Goal: Task Accomplishment & Management: Complete application form

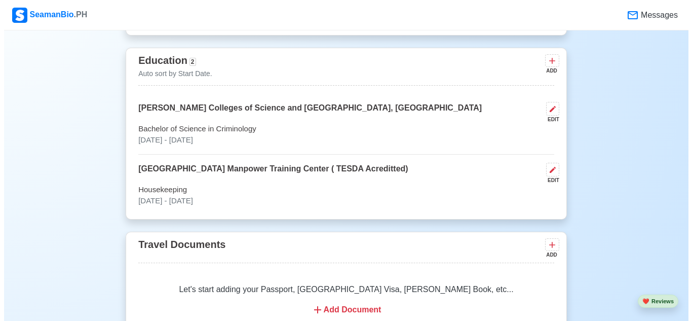
scroll to position [608, 0]
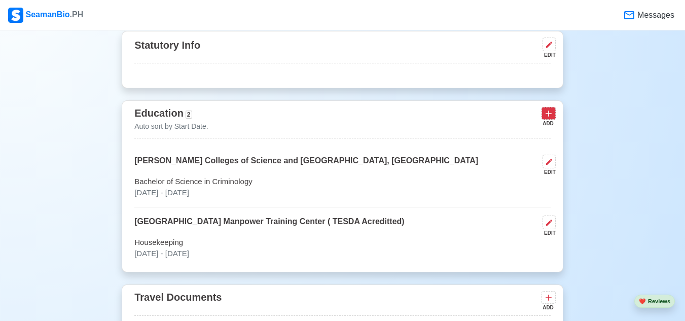
click at [553, 117] on icon at bounding box center [548, 113] width 10 height 10
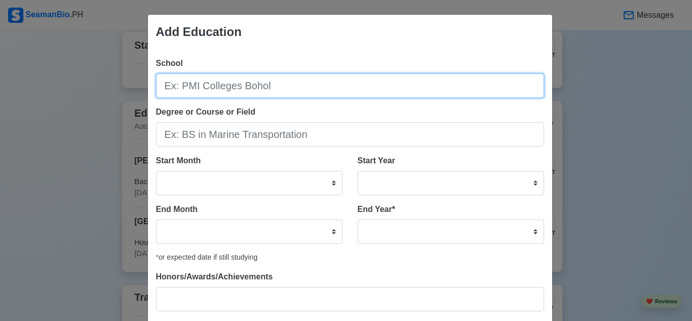
click at [288, 89] on input "School" at bounding box center [350, 85] width 388 height 24
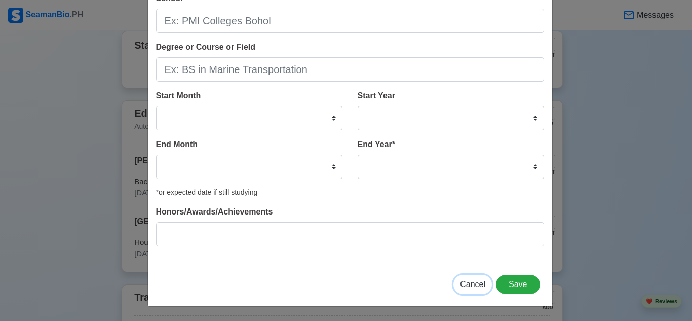
click at [471, 286] on span "Cancel" at bounding box center [472, 284] width 25 height 9
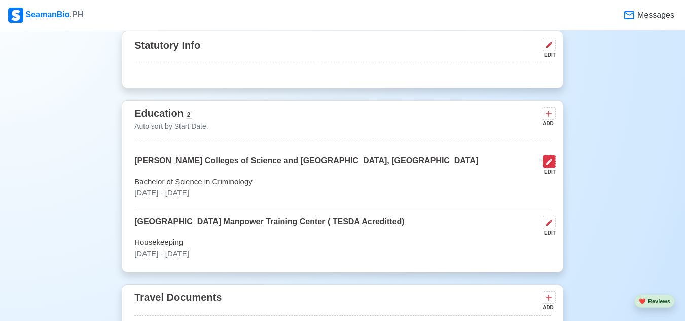
click at [550, 163] on icon at bounding box center [549, 162] width 8 height 8
select select "August"
select select "2025"
select select "August"
select select "2022"
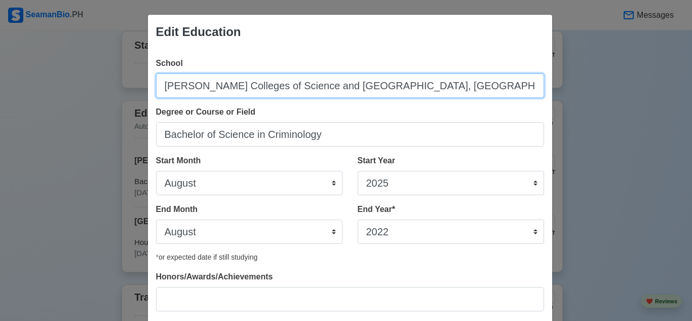
click at [384, 85] on input "[PERSON_NAME] Colleges of Science and [GEOGRAPHIC_DATA], [GEOGRAPHIC_DATA]" at bounding box center [350, 85] width 388 height 24
click at [385, 85] on input "[PERSON_NAME] Colleges of Science and [GEOGRAPHIC_DATA], [GEOGRAPHIC_DATA]" at bounding box center [350, 85] width 388 height 24
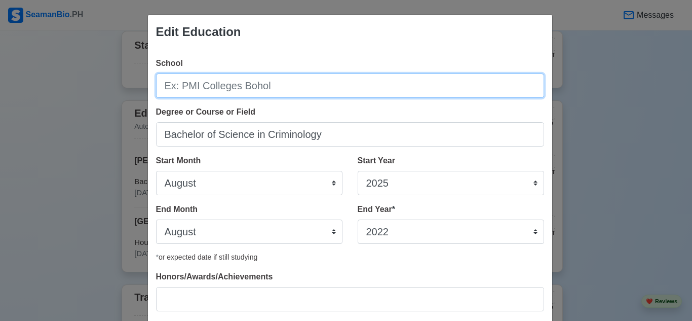
paste input "[GEOGRAPHIC_DATA]"
type input "[GEOGRAPHIC_DATA]"
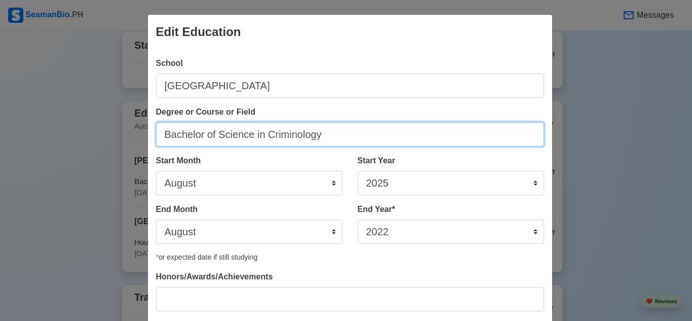
click at [329, 134] on input "Bachelor of Science in Criminology" at bounding box center [350, 134] width 388 height 24
type input "HUMSS STRAND"
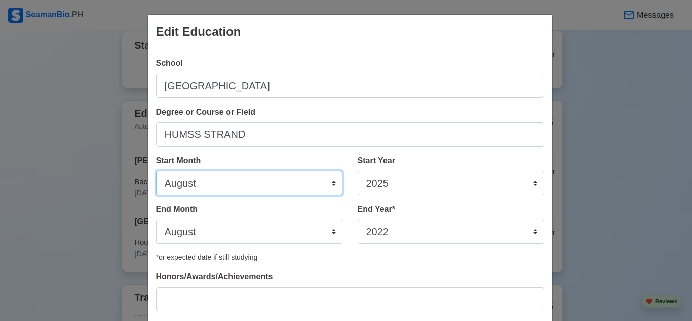
click at [257, 184] on select "January February March April May June July August September October November De…" at bounding box center [249, 183] width 186 height 24
click at [438, 51] on div "School [GEOGRAPHIC_DATA] Degree or Course or Field HUMSS STRAND Start Month Jan…" at bounding box center [350, 188] width 404 height 278
click at [302, 190] on select "January February March April May June July August September October November De…" at bounding box center [249, 183] width 186 height 24
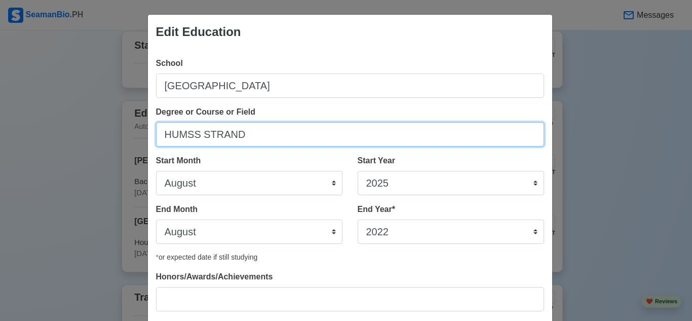
click at [385, 140] on input "HUMSS STRAND" at bounding box center [350, 134] width 388 height 24
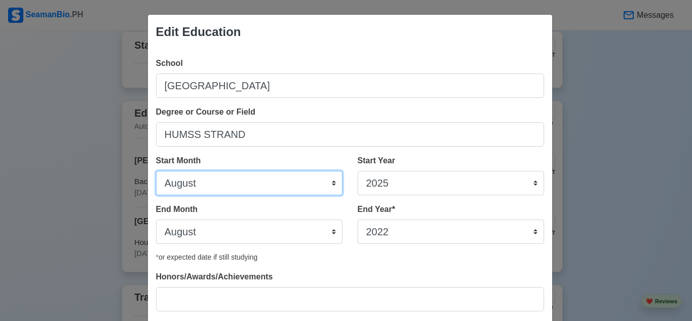
click at [284, 188] on select "January February March April May June July August September October November De…" at bounding box center [249, 183] width 186 height 24
select select "June"
click at [156, 171] on select "January February March April May June July August September October November De…" at bounding box center [249, 183] width 186 height 24
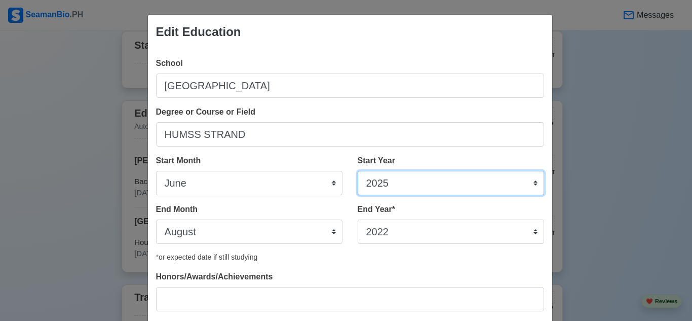
click at [392, 177] on select "2025 2024 2023 2022 2021 2020 2019 2018 2017 2016 2015 2014 2013 2012 2011 2010…" at bounding box center [451, 183] width 186 height 24
click at [358, 171] on select "2025 2024 2023 2022 2021 2020 2019 2018 2017 2016 2015 2014 2013 2012 2011 2010…" at bounding box center [451, 183] width 186 height 24
click at [452, 169] on div "Start Year [DATE] 2024 2023 2022 2021 2020 2019 2018 2017 2016 2015 2014 2013 2…" at bounding box center [451, 175] width 186 height 41
click at [449, 183] on select "2025 2024 2023 2022 2021 2020 2019 2018 2017 2016 2015 2014 2013 2012 2011 2010…" at bounding box center [451, 183] width 186 height 24
select select "2019"
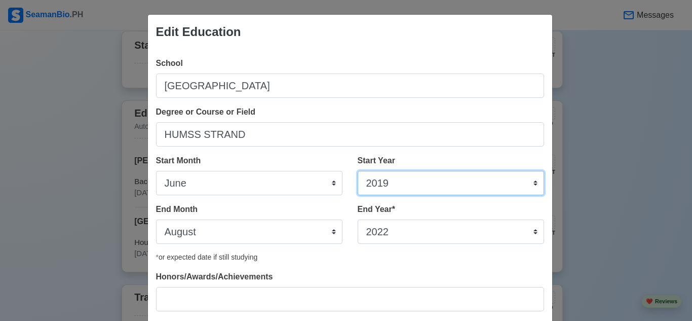
click at [358, 171] on select "2025 2024 2023 2022 2021 2020 2019 2018 2017 2016 2015 2014 2013 2012 2011 2010…" at bounding box center [451, 183] width 186 height 24
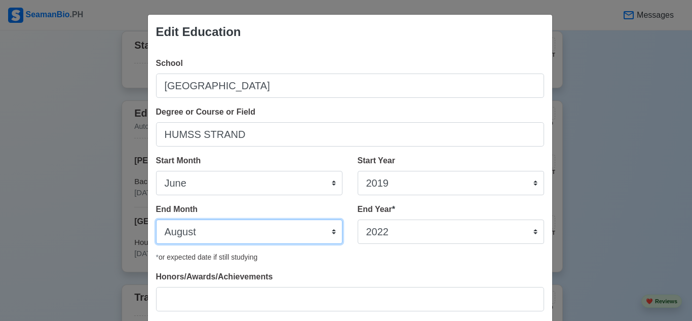
click at [275, 227] on select "January February March April May June July August September October November De…" at bounding box center [249, 231] width 186 height 24
select select "June"
click at [156, 219] on select "January February March April May June July August September October November De…" at bounding box center [249, 231] width 186 height 24
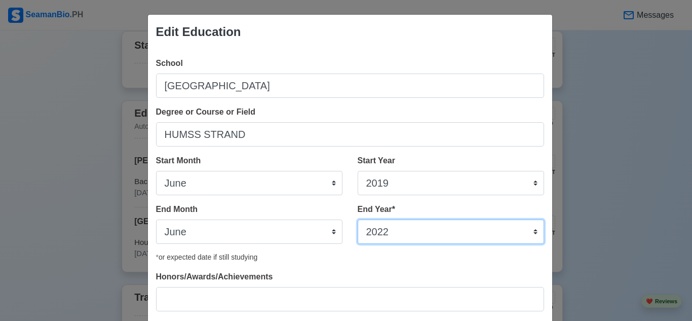
click at [418, 235] on select "2035 2034 2033 2032 2031 2030 2029 2028 2027 2026 2025 2024 2023 2022 2021 2020…" at bounding box center [451, 231] width 186 height 24
select select "2021"
click at [358, 219] on select "2035 2034 2033 2032 2031 2030 2029 2028 2027 2026 2025 2024 2023 2022 2021 2020…" at bounding box center [451, 231] width 186 height 24
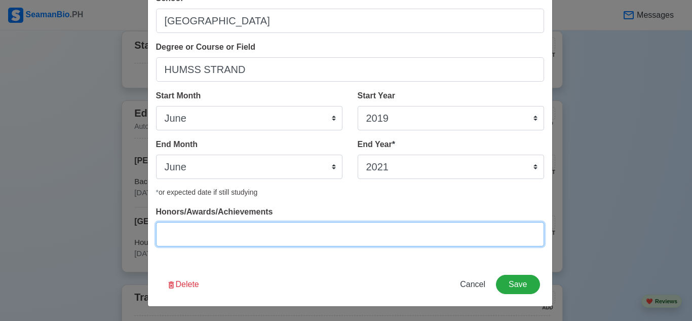
click at [393, 238] on input "Honors/Awards/Achievements" at bounding box center [350, 234] width 388 height 24
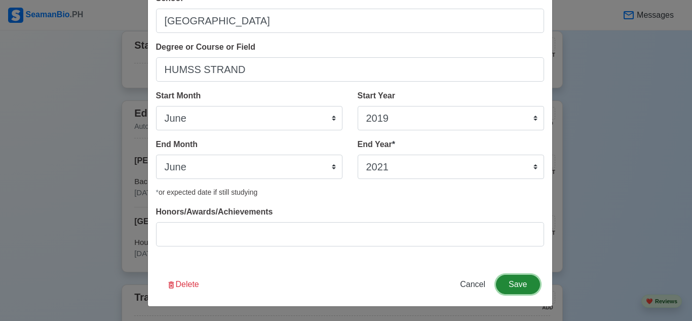
click at [511, 290] on button "Save" at bounding box center [518, 284] width 44 height 19
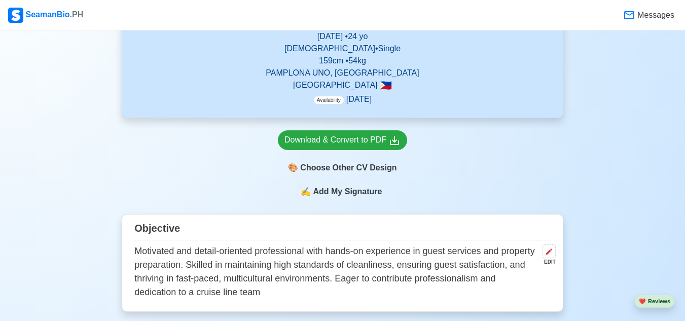
scroll to position [152, 0]
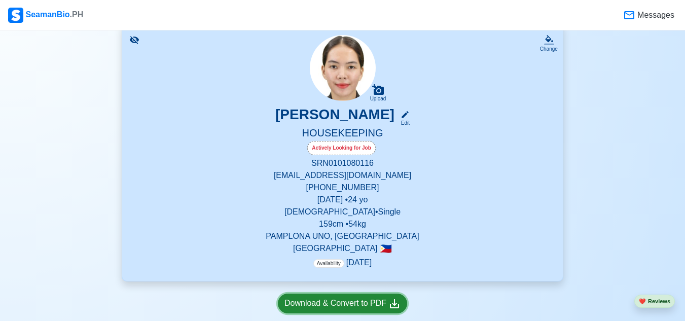
click at [334, 307] on div "Download & Convert to PDF" at bounding box center [342, 303] width 116 height 13
